Goal: Task Accomplishment & Management: Manage account settings

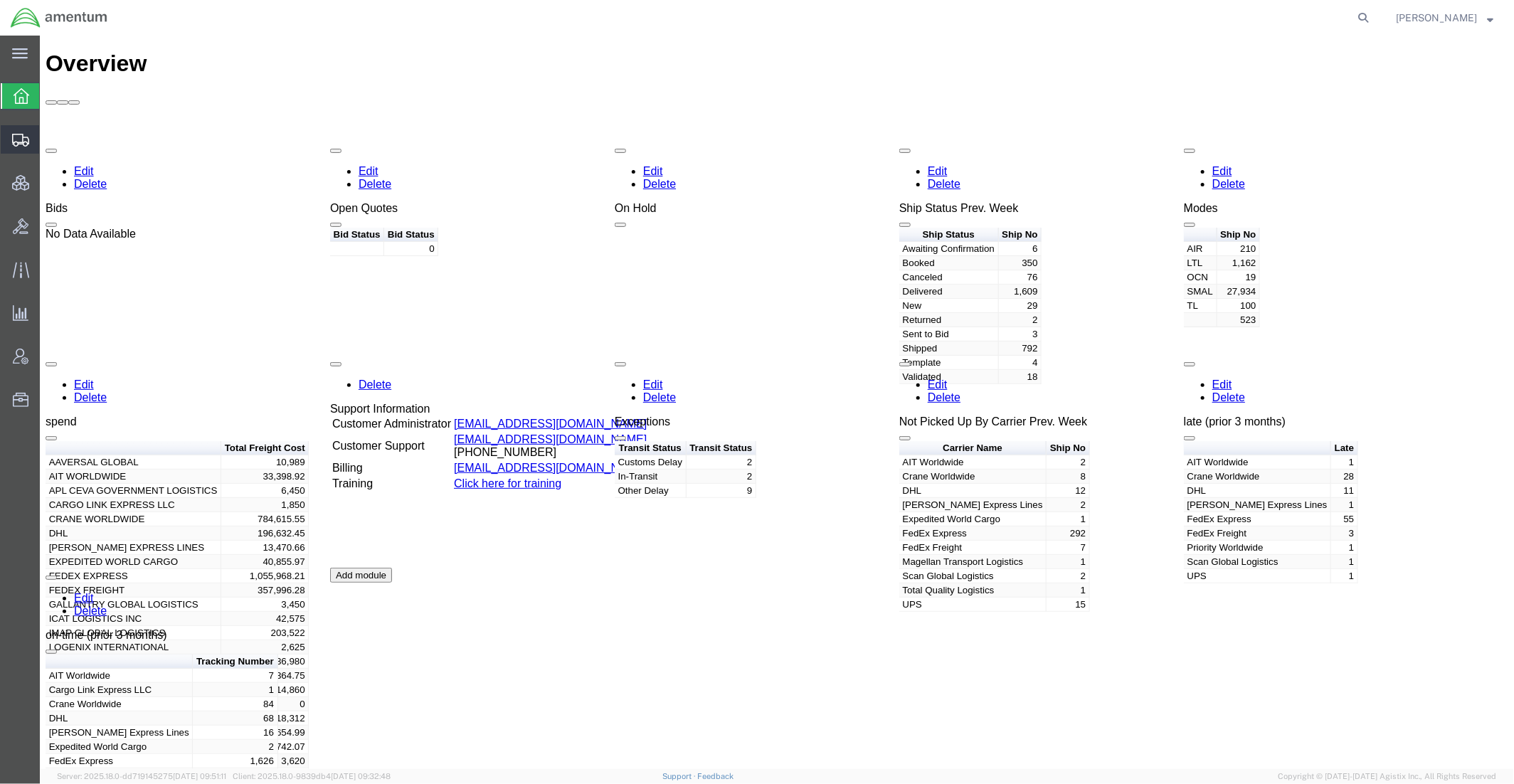
click at [49, 142] on span "Shipments" at bounding box center [44, 139] width 10 height 28
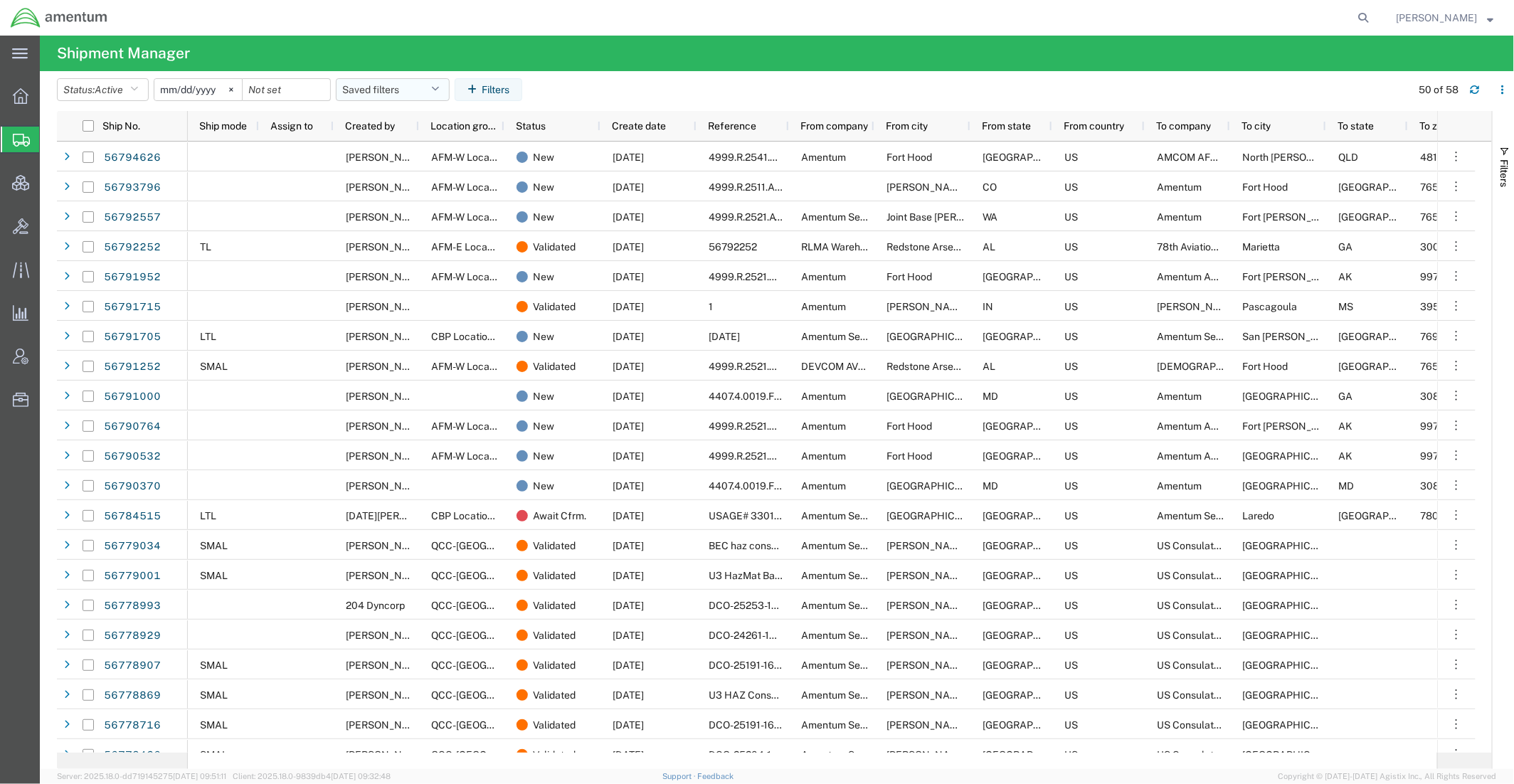
click at [413, 92] on button "Saved filters" at bounding box center [393, 90] width 114 height 22
click at [405, 175] on span "Active DCI shipments" at bounding box center [431, 178] width 187 height 26
